Goal: Task Accomplishment & Management: Use online tool/utility

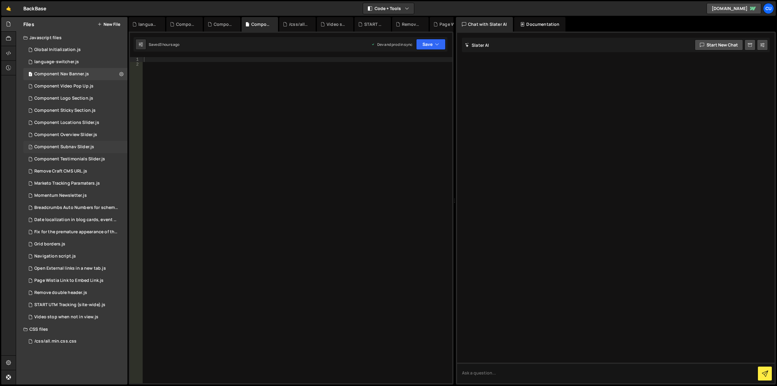
click at [73, 145] on div "Component Subnav Slider.js" at bounding box center [64, 146] width 60 height 5
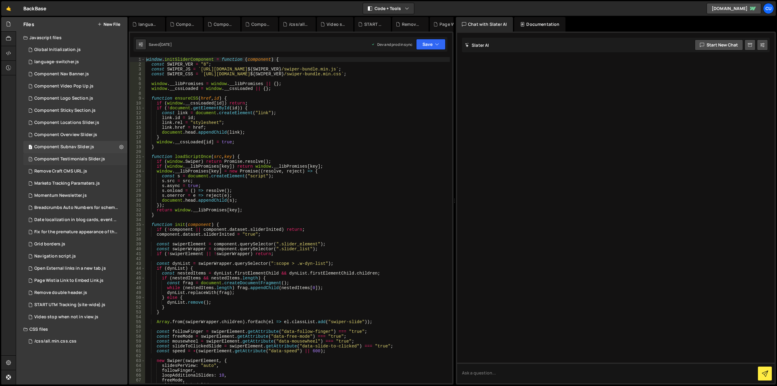
click at [71, 159] on div "Component Testimonials Slider.js" at bounding box center [69, 158] width 71 height 5
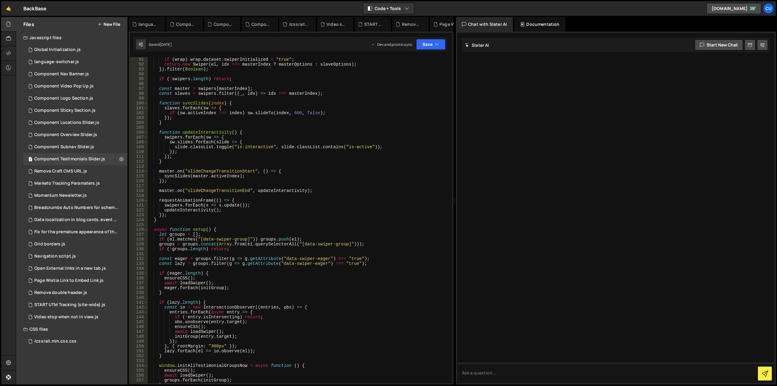
scroll to position [437, 0]
click at [93, 148] on div "1 Component Subnav Slider.js 0" at bounding box center [75, 147] width 104 height 12
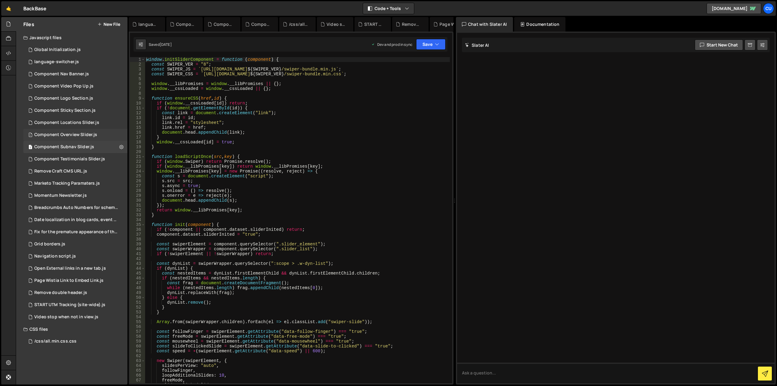
click at [95, 137] on div "Component Overview Slider.js" at bounding box center [65, 134] width 63 height 5
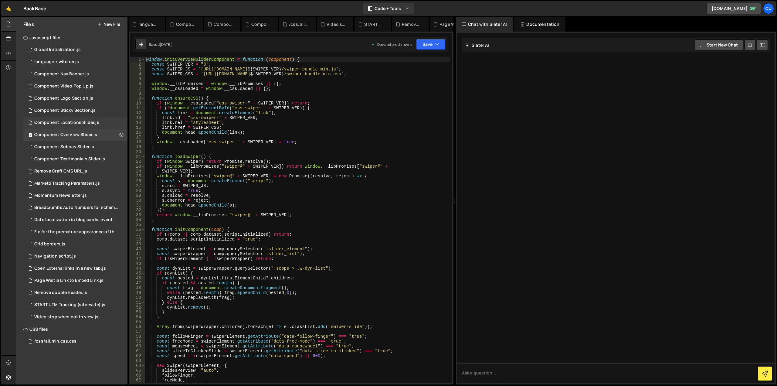
click at [97, 123] on div "Component Locations Slider.js" at bounding box center [66, 122] width 65 height 5
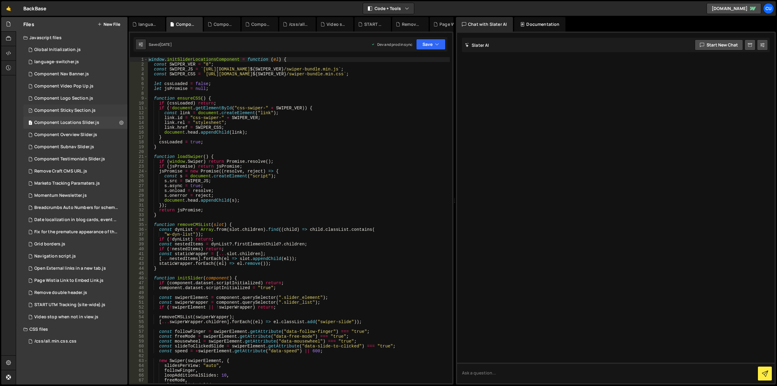
click at [102, 113] on div "1 Component Sticky Section.js 0" at bounding box center [75, 110] width 104 height 12
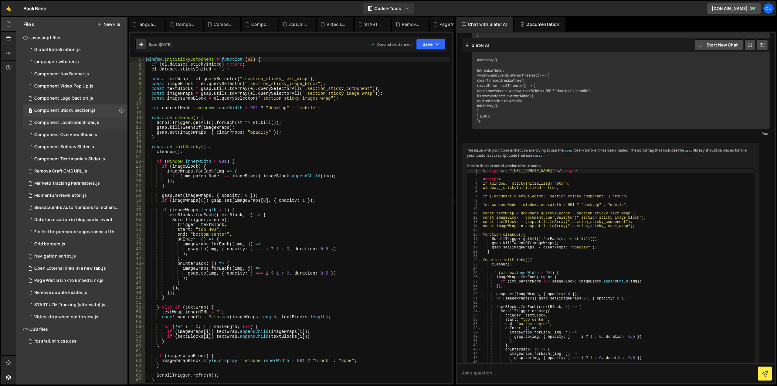
click at [102, 121] on div "1 Component Locations Slider.js 0" at bounding box center [75, 123] width 104 height 12
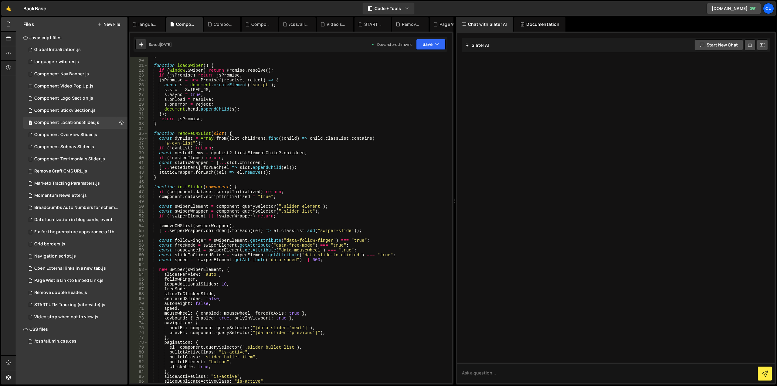
scroll to position [91, 0]
click at [95, 135] on div "Component Overview Slider.js" at bounding box center [65, 134] width 63 height 5
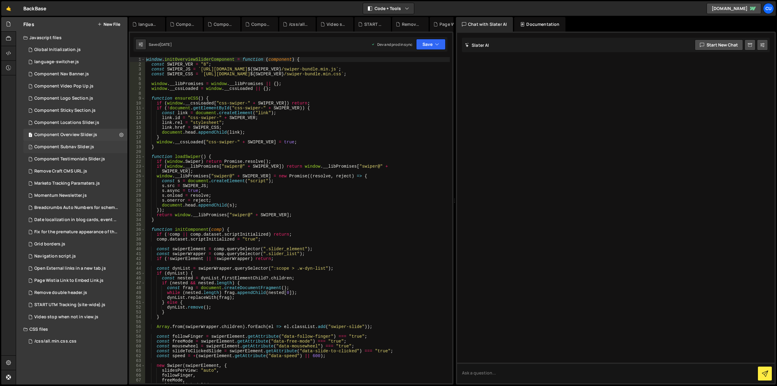
click at [97, 144] on div "1 Component Subnav Slider.js 0" at bounding box center [75, 147] width 104 height 12
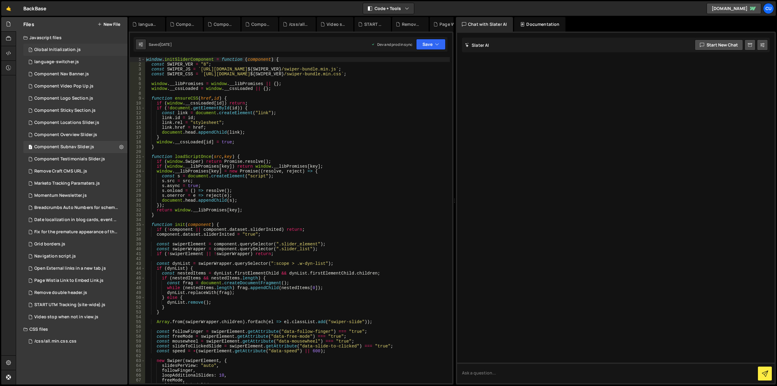
click at [79, 49] on div "Global Initialization.js" at bounding box center [57, 49] width 46 height 5
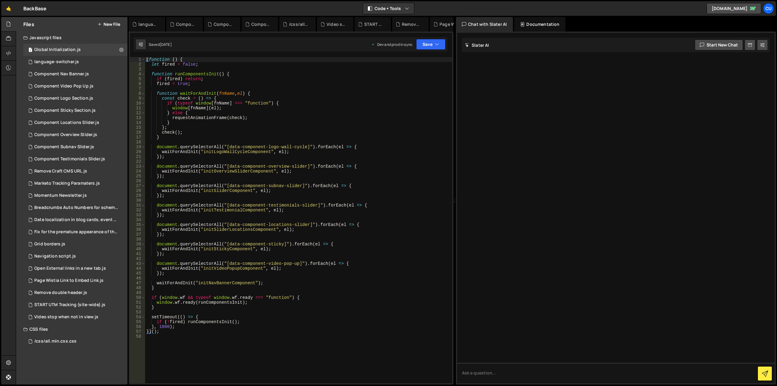
type textarea "waitForAndInit("initSliderComponent", el);"
click at [236, 190] on div "( function ( ) { let fired = false ; function runComponentsInit ( ) { if ( fire…" at bounding box center [298, 225] width 307 height 336
click at [90, 147] on div "Component Subnav Slider.js" at bounding box center [64, 146] width 60 height 5
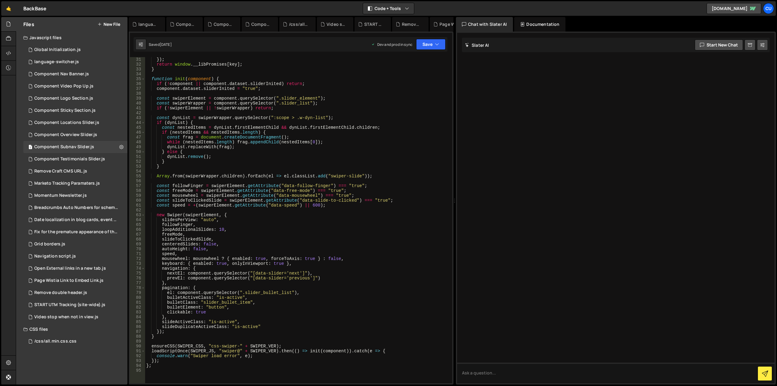
scroll to position [109, 0]
